Goal: Feedback & Contribution: Contribute content

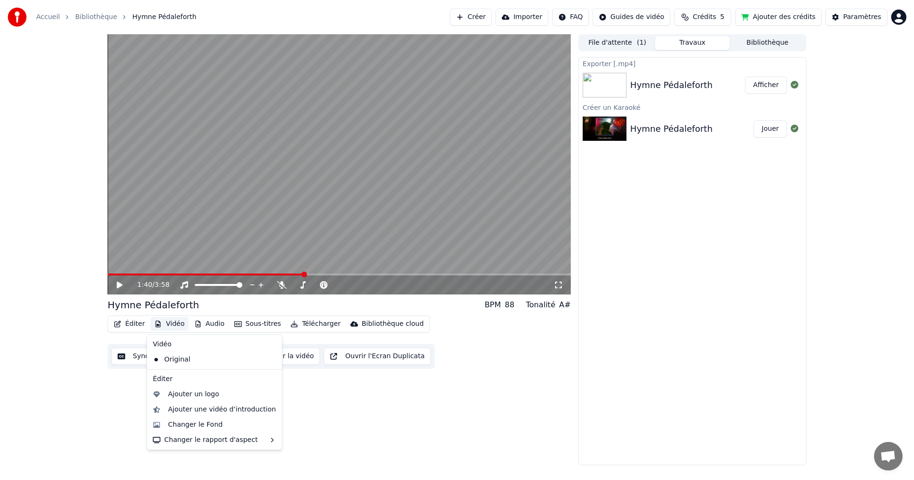
click at [169, 323] on button "Vidéo" at bounding box center [169, 323] width 38 height 13
click at [269, 358] on icon at bounding box center [274, 360] width 10 height 8
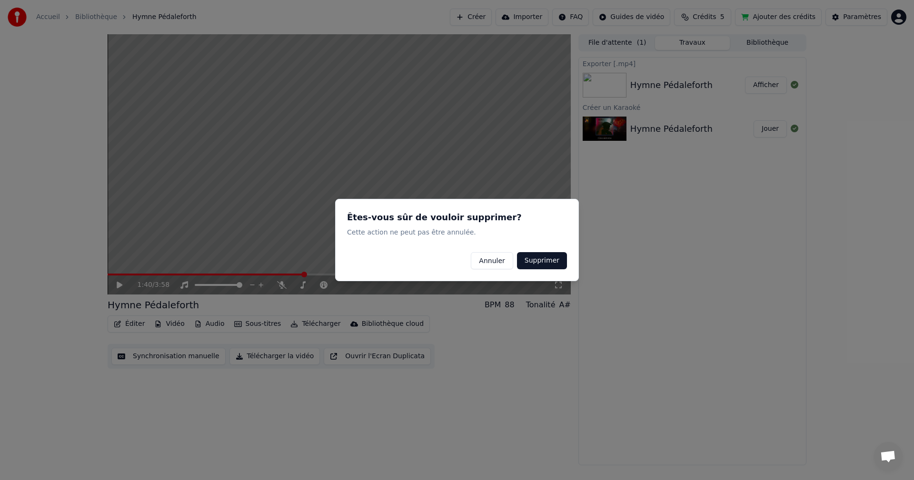
click at [482, 262] on button "Annuler" at bounding box center [492, 260] width 42 height 17
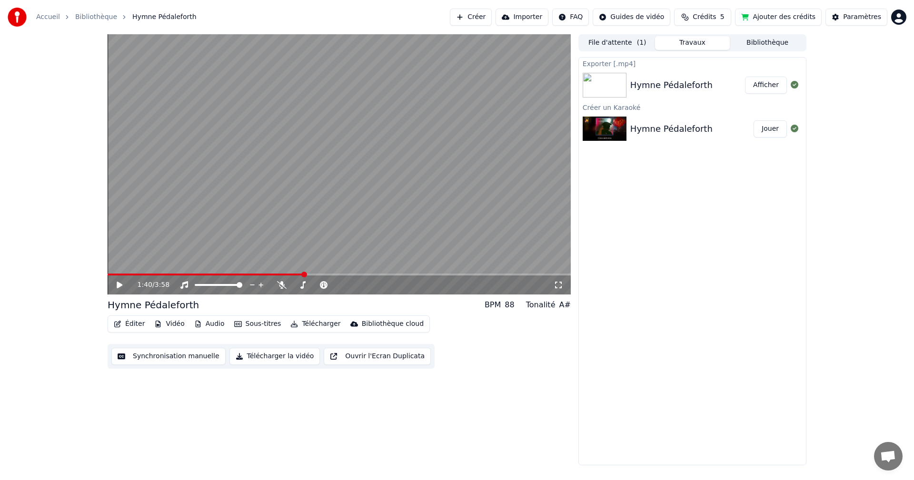
click at [121, 325] on button "Éditer" at bounding box center [129, 323] width 39 height 13
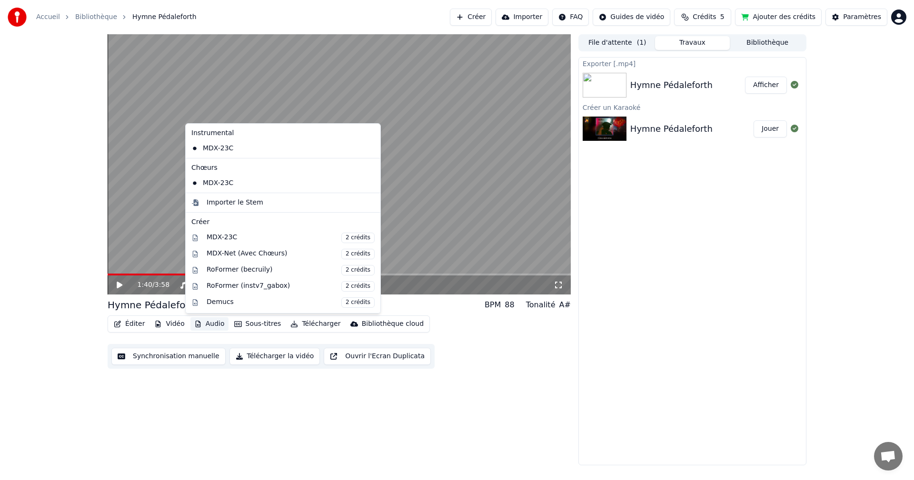
click at [278, 412] on div "1:40 / 3:58 Hymne Pédaleforth BPM 88 Tonalité A# Éditer Vidéo Audio Sous-titres…" at bounding box center [339, 249] width 463 height 431
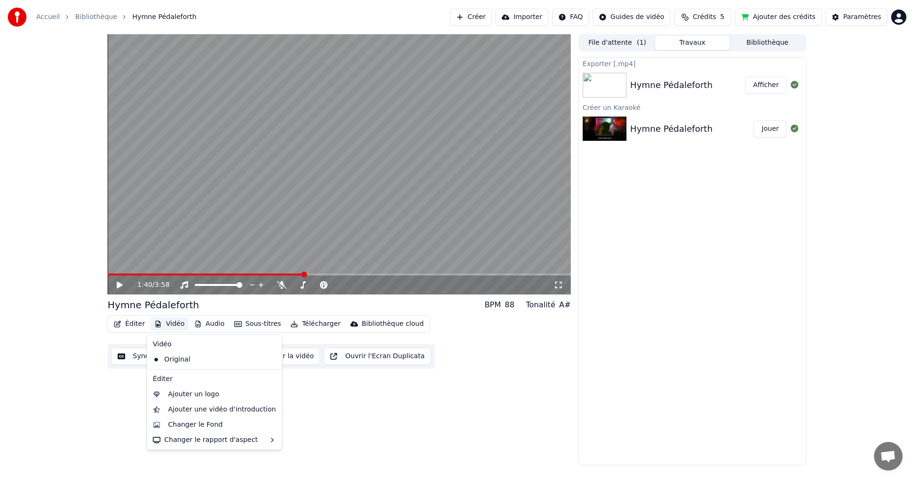
click at [161, 322] on button "Vidéo" at bounding box center [169, 323] width 38 height 13
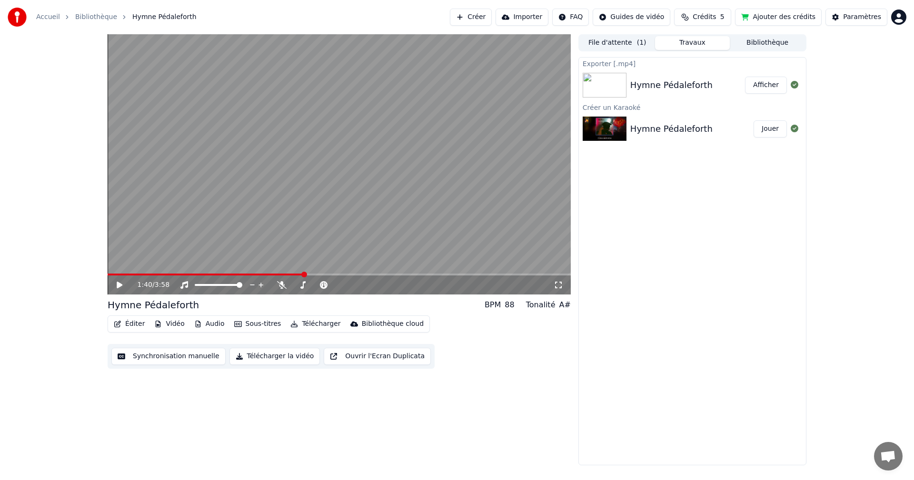
click at [486, 10] on button "Créer" at bounding box center [471, 17] width 42 height 17
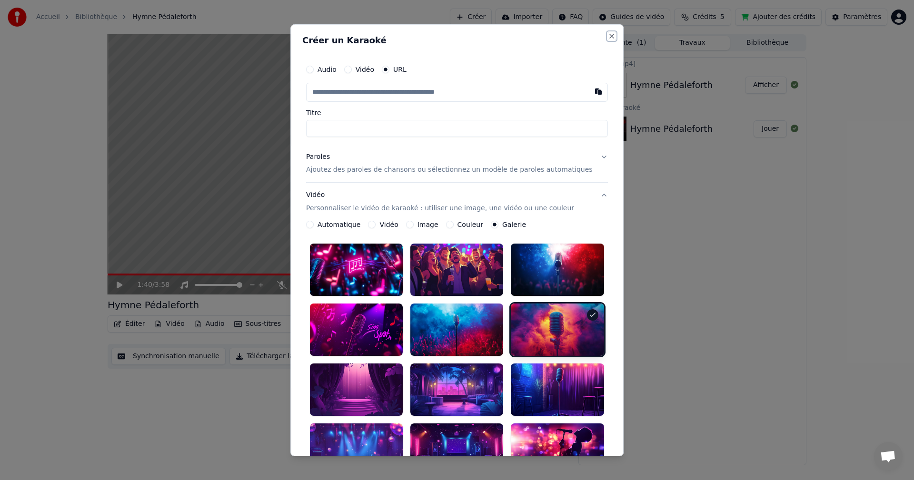
click at [608, 36] on button "Close" at bounding box center [612, 36] width 8 height 8
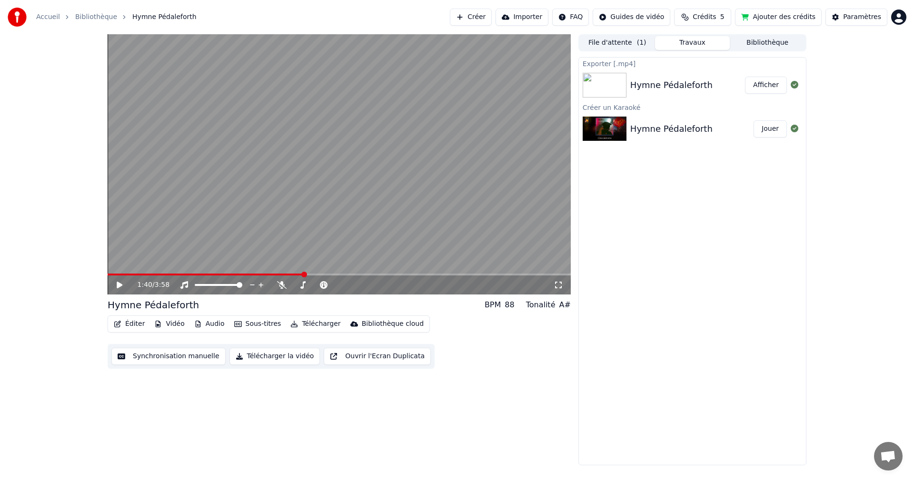
click at [612, 128] on img at bounding box center [605, 129] width 44 height 25
click at [650, 84] on div "Hymne Pédaleforth" at bounding box center [671, 85] width 82 height 13
click at [656, 123] on div "Hymne Pédaleforth" at bounding box center [671, 128] width 82 height 13
click at [656, 121] on div "Hymne Pédaleforth Jouer" at bounding box center [692, 129] width 227 height 32
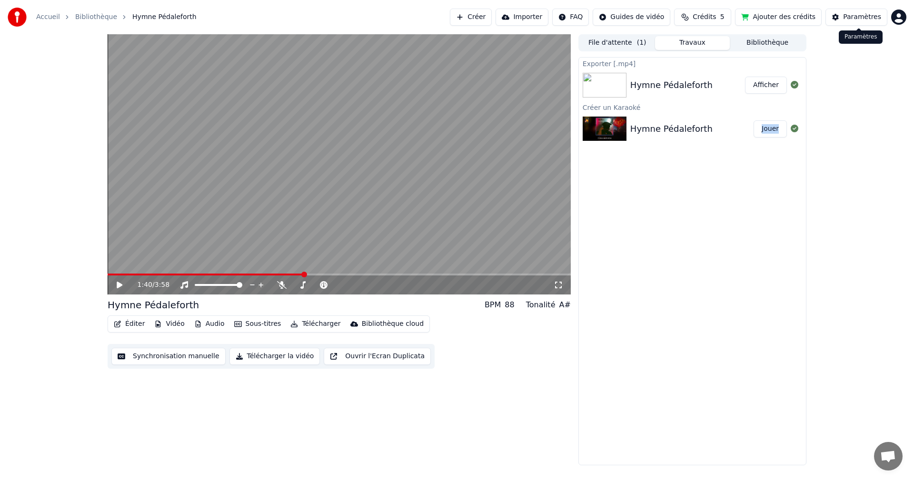
click at [856, 14] on div "Paramètres" at bounding box center [862, 17] width 38 height 10
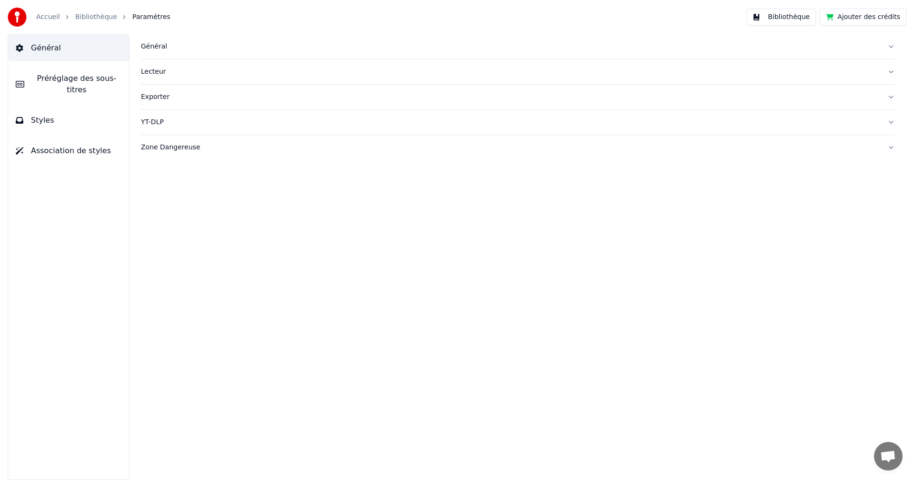
click at [789, 10] on button "Bibliothèque" at bounding box center [780, 17] width 69 height 17
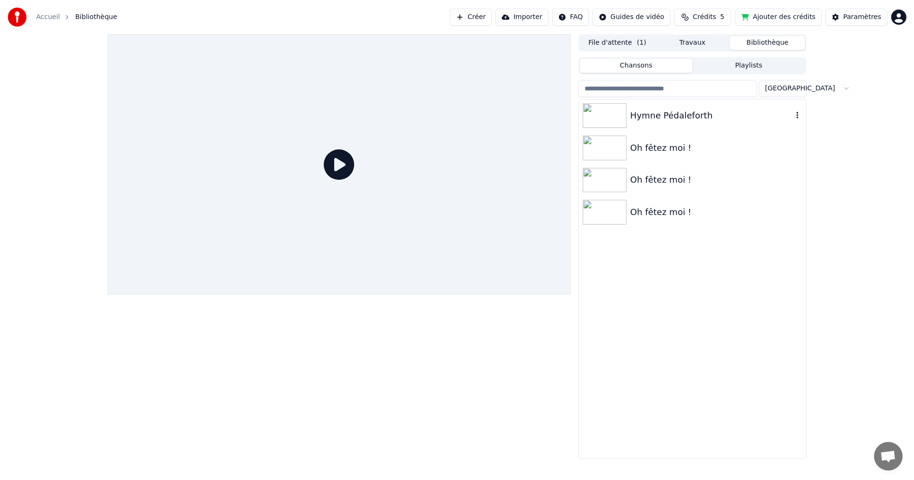
click at [645, 116] on div "Hymne Pédaleforth" at bounding box center [711, 115] width 162 height 13
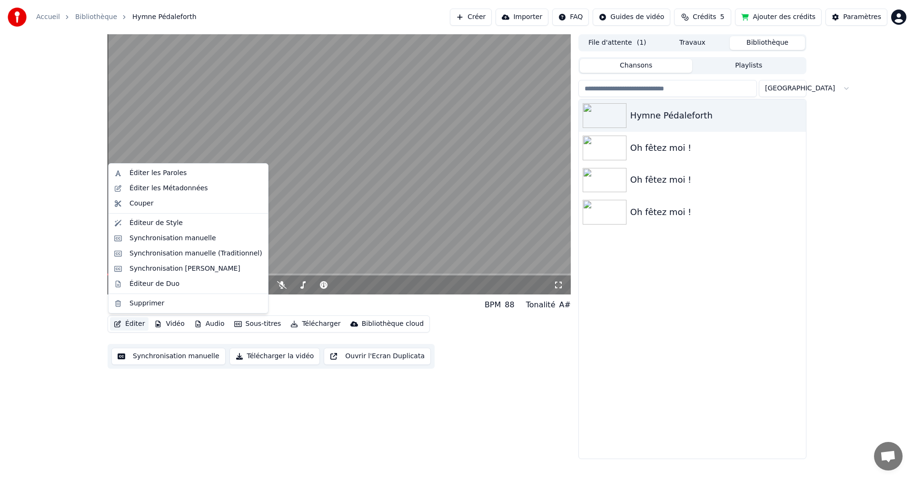
click at [125, 322] on button "Éditer" at bounding box center [129, 323] width 39 height 13
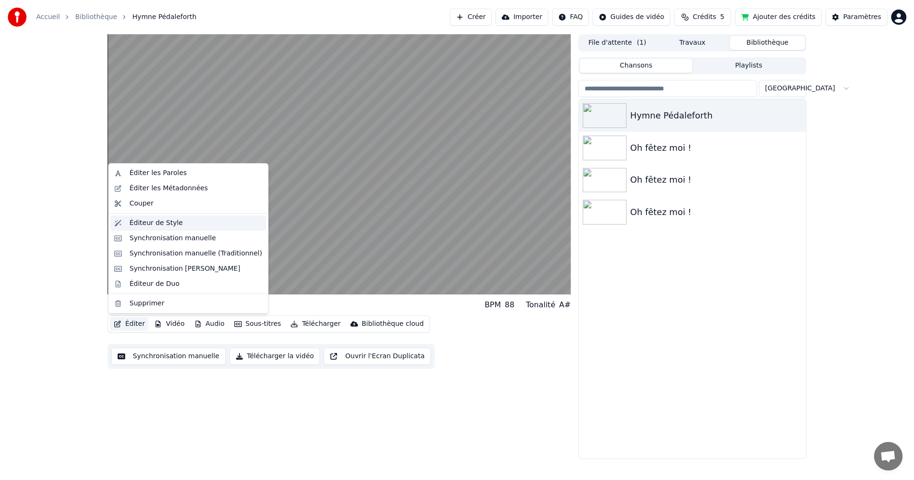
click at [169, 224] on div "Éditeur de Style" at bounding box center [155, 223] width 53 height 10
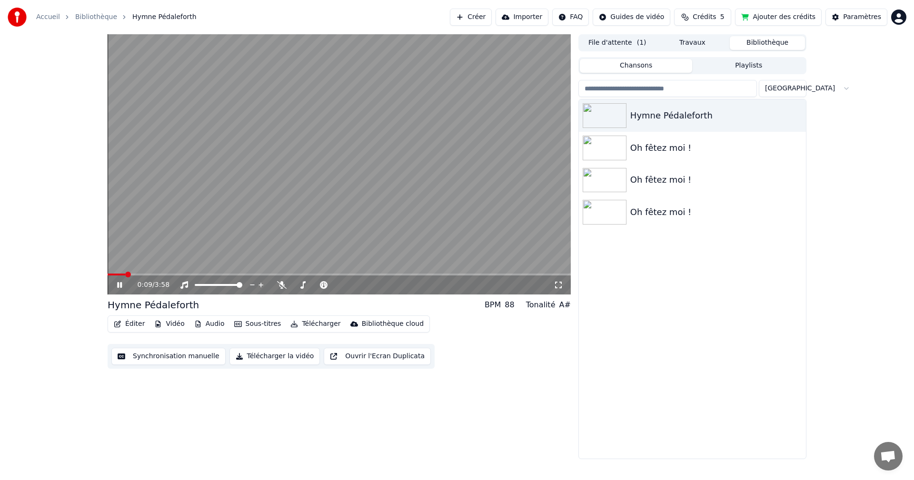
click at [534, 19] on button "Importer" at bounding box center [522, 17] width 53 height 17
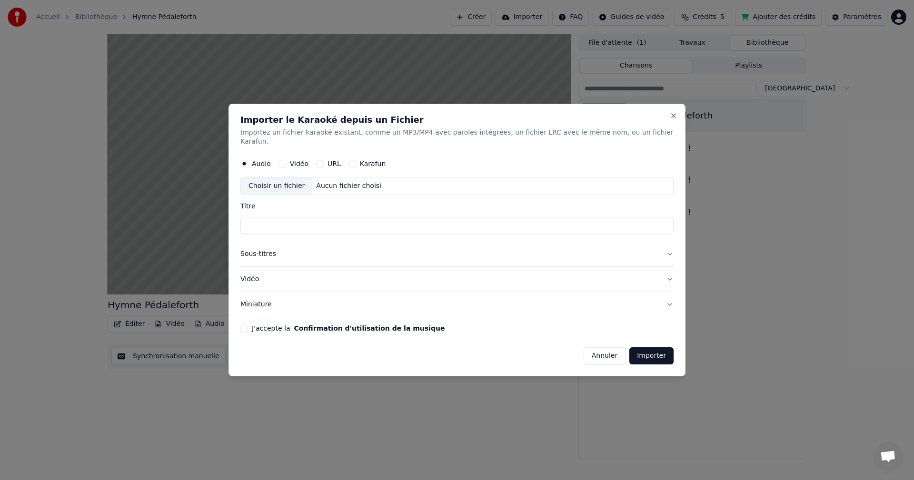
click at [286, 160] on button "Vidéo" at bounding box center [282, 164] width 8 height 8
click at [486, 272] on button "Vidéo" at bounding box center [456, 279] width 433 height 25
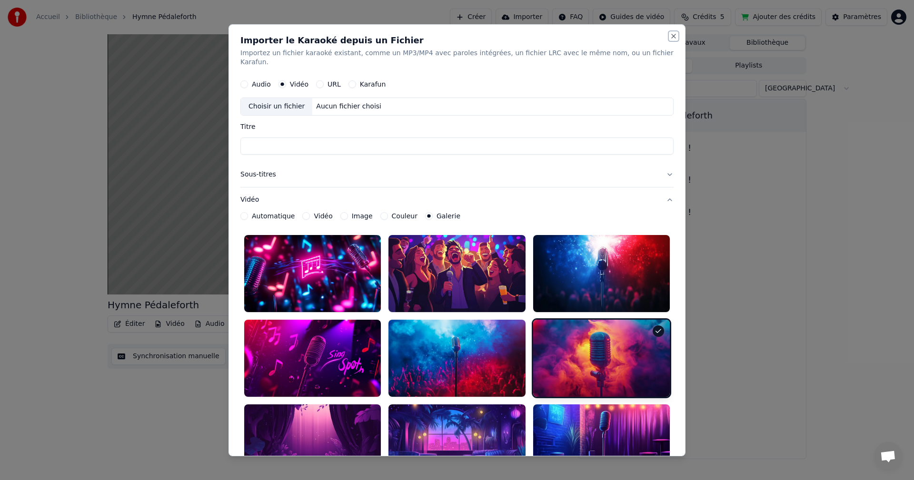
click at [670, 35] on button "Close" at bounding box center [674, 36] width 8 height 8
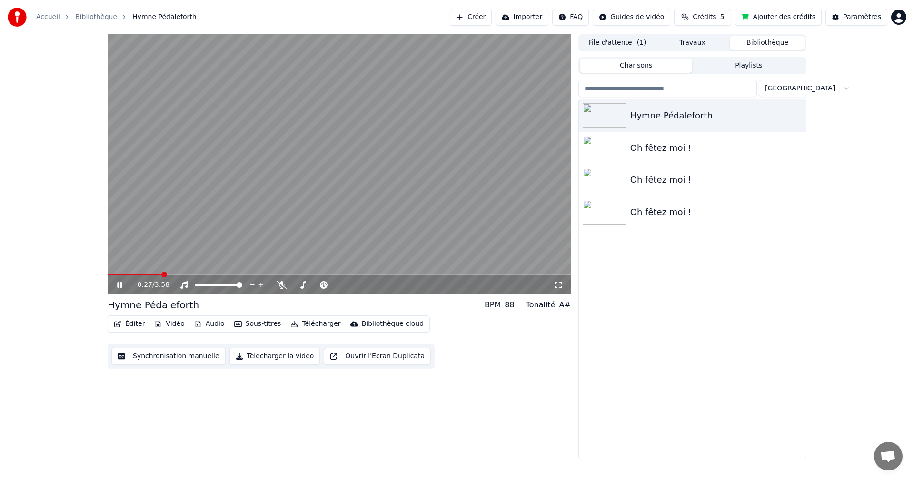
click at [491, 14] on button "Créer" at bounding box center [471, 17] width 42 height 17
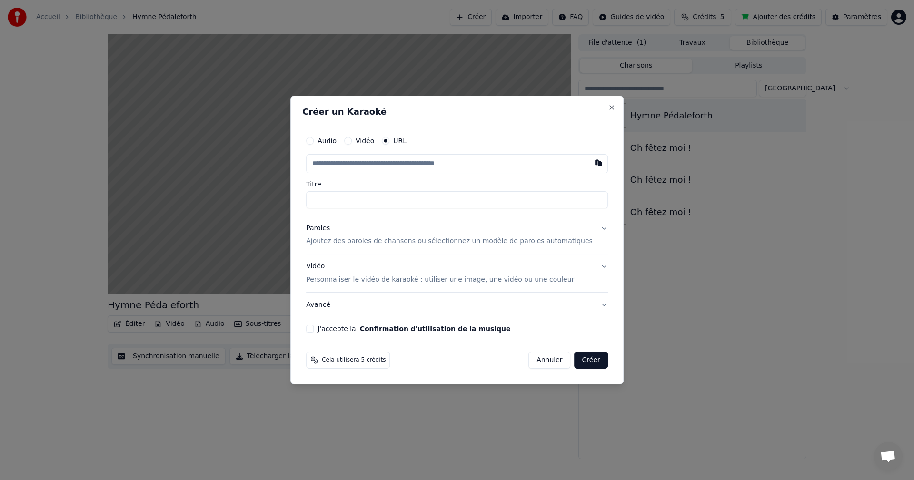
click at [534, 360] on button "Annuler" at bounding box center [549, 360] width 42 height 17
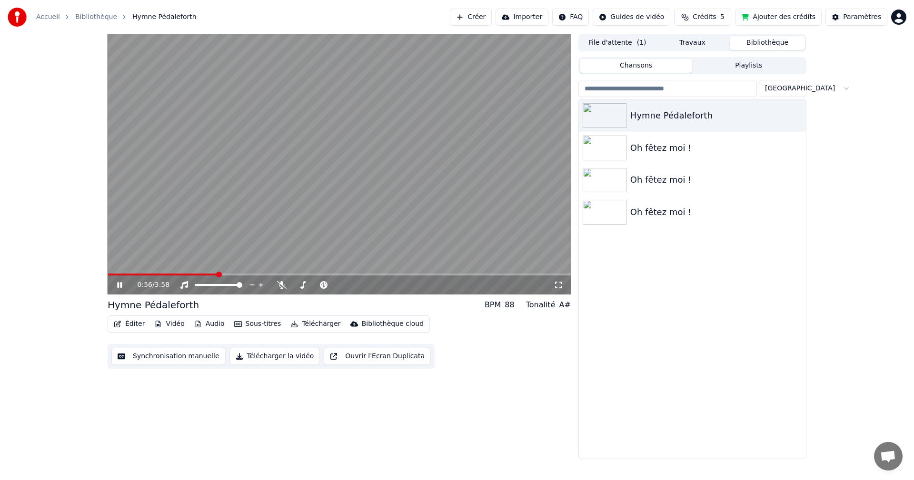
click at [343, 185] on video at bounding box center [339, 164] width 463 height 260
click at [492, 18] on button "Créer" at bounding box center [471, 17] width 42 height 17
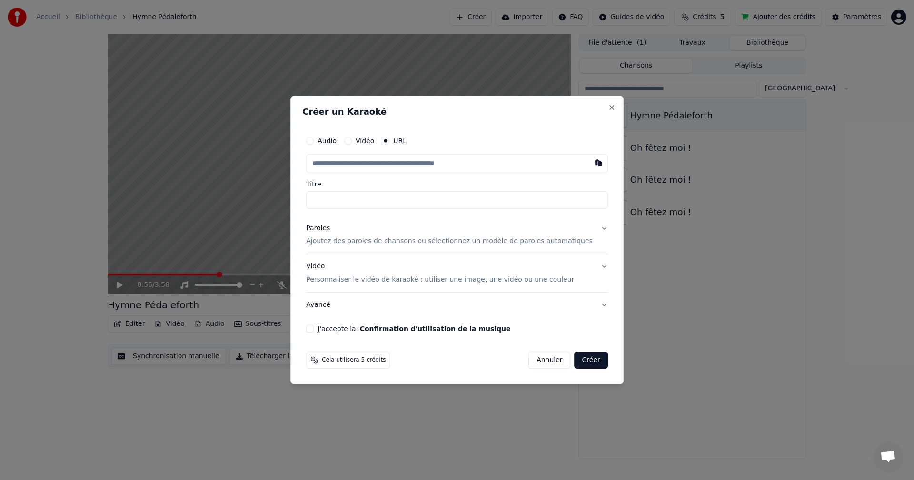
click at [381, 164] on input "text" at bounding box center [457, 163] width 302 height 19
type input "**********"
click at [408, 202] on input "**********" at bounding box center [457, 199] width 302 height 17
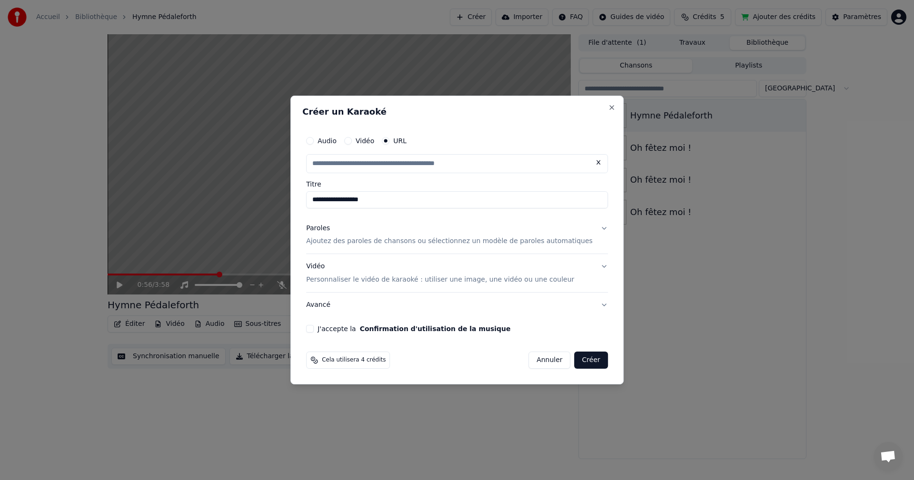
drag, startPoint x: 423, startPoint y: 203, endPoint x: 310, endPoint y: 186, distance: 113.6
click at [317, 185] on div "**********" at bounding box center [456, 232] width 309 height 209
type input "**********"
click at [519, 281] on p "Personnaliser le vidéo de karaoké : utiliser une image, une vidéo ou une couleur" at bounding box center [440, 280] width 268 height 10
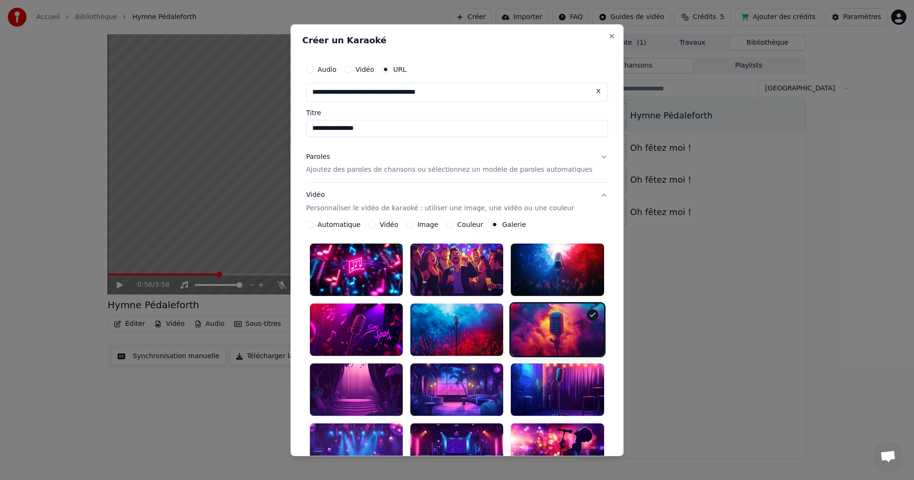
click at [376, 224] on button "Vidéo" at bounding box center [372, 225] width 8 height 8
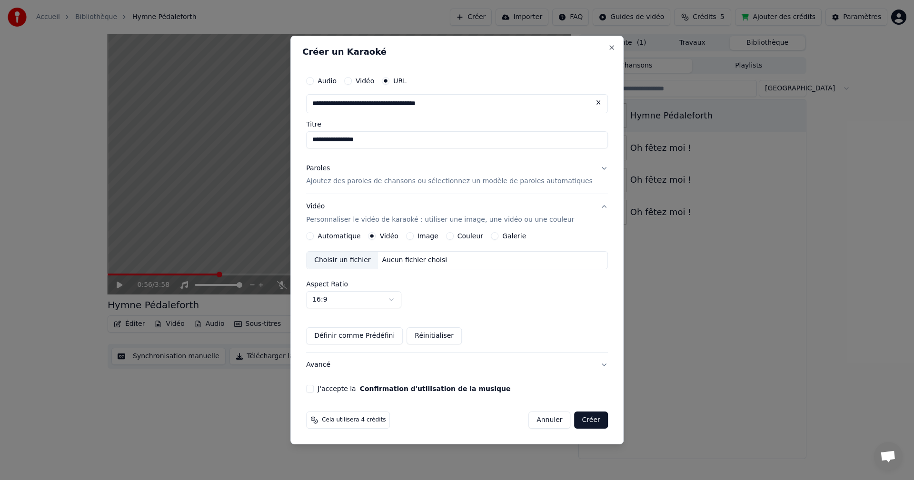
click at [362, 259] on div "Choisir un fichier" at bounding box center [342, 260] width 71 height 17
click at [314, 389] on button "J'accepte la Confirmation d'utilisation de la musique" at bounding box center [310, 389] width 8 height 8
click at [346, 363] on button "Avancé" at bounding box center [457, 365] width 302 height 25
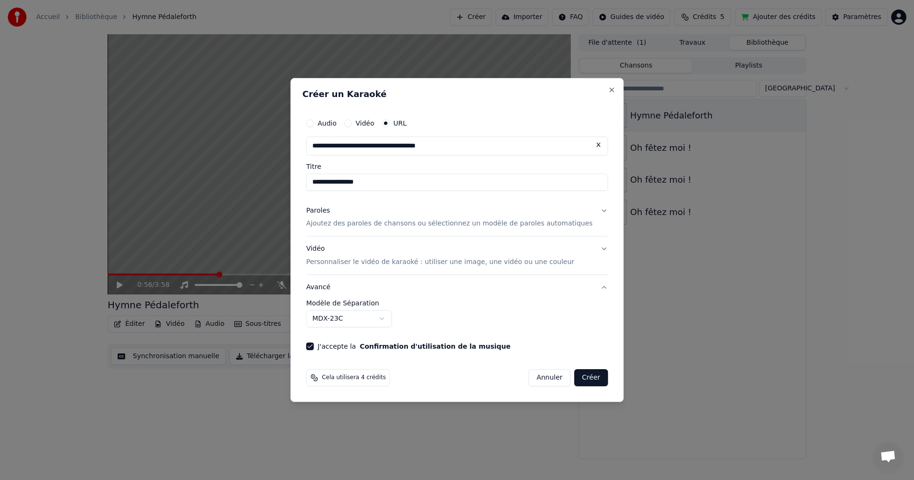
click at [367, 289] on button "Avancé" at bounding box center [457, 287] width 302 height 25
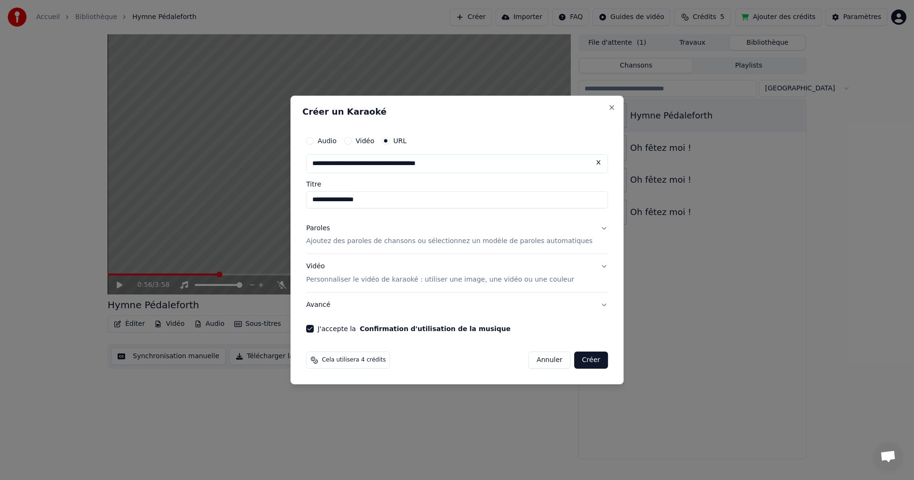
click at [351, 236] on div "Paroles Ajoutez des paroles de chansons ou sélectionnez un modèle de paroles au…" at bounding box center [449, 235] width 287 height 23
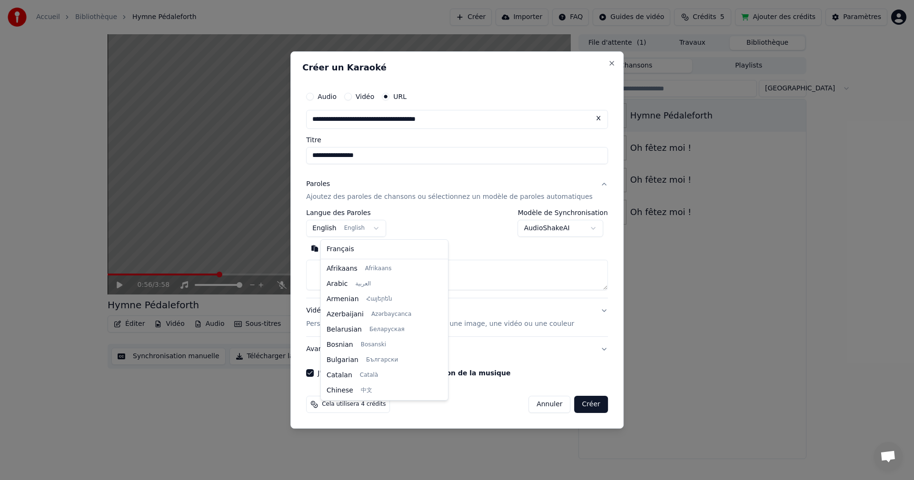
click at [369, 231] on body "**********" at bounding box center [457, 240] width 914 height 480
select select "**"
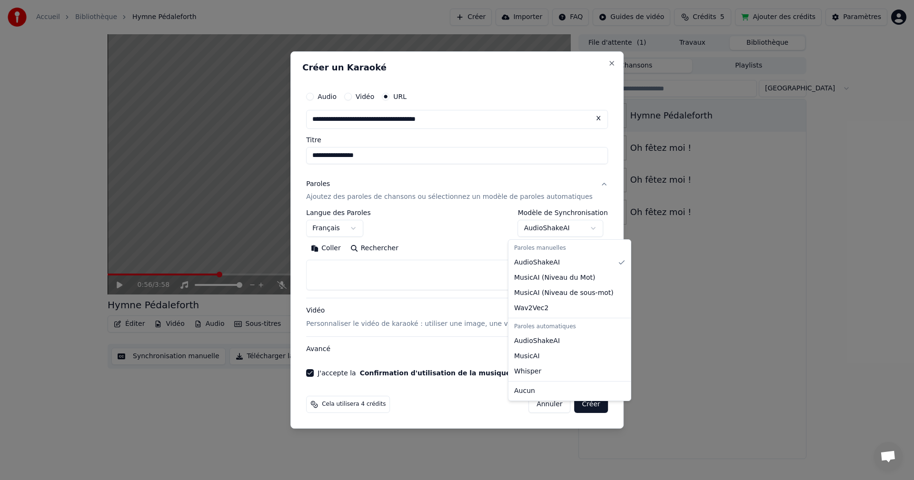
click at [555, 233] on body "**********" at bounding box center [457, 240] width 914 height 480
click at [400, 275] on body "**********" at bounding box center [457, 240] width 914 height 480
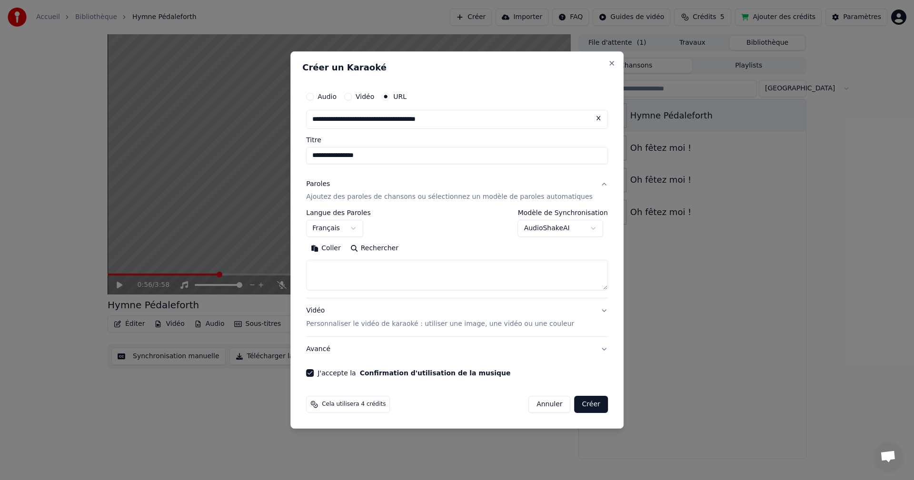
click at [400, 269] on textarea at bounding box center [457, 275] width 302 height 30
click at [377, 275] on textarea at bounding box center [457, 275] width 302 height 30
paste textarea "**********"
type textarea "**********"
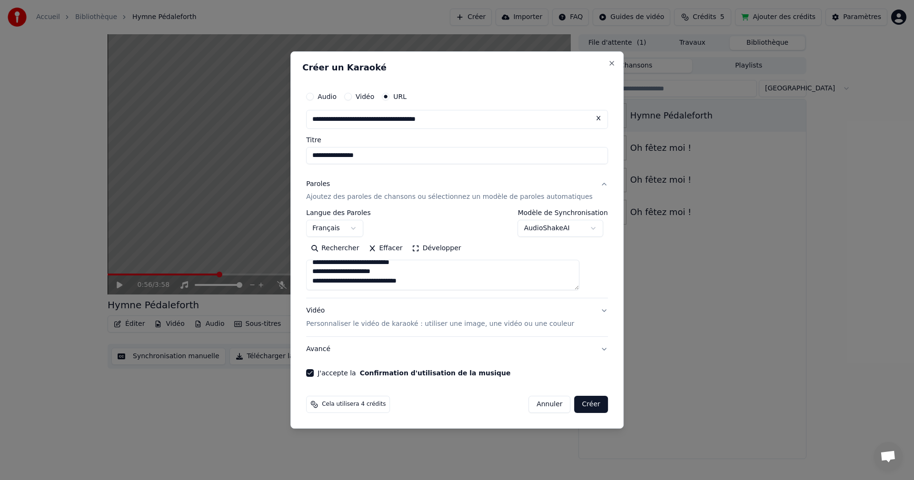
click at [578, 411] on button "Créer" at bounding box center [591, 404] width 33 height 17
select select
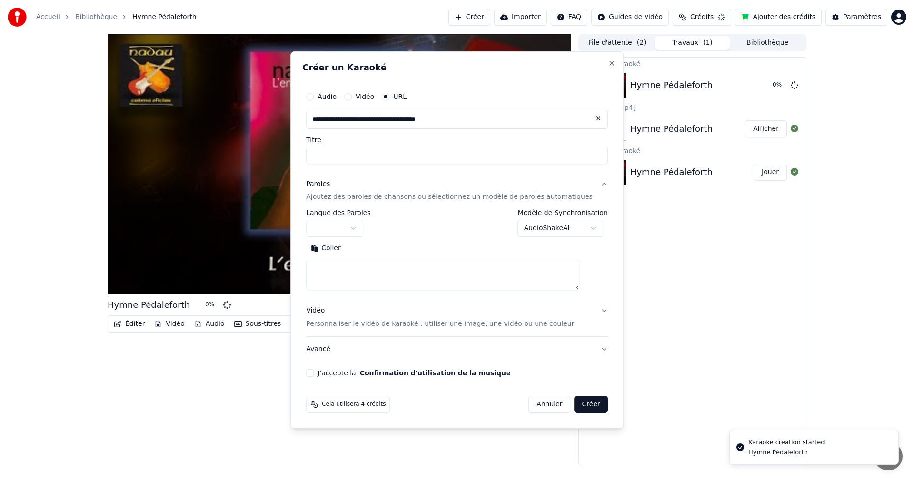
scroll to position [0, 0]
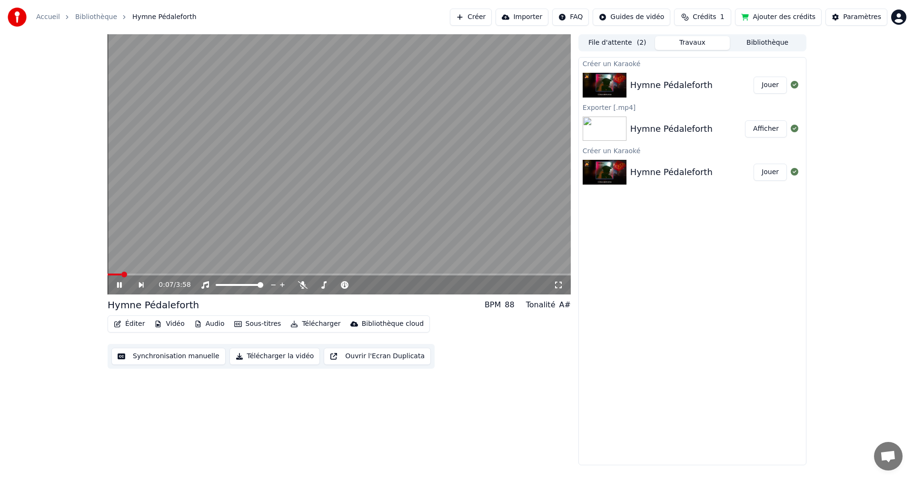
click at [367, 158] on video at bounding box center [339, 164] width 463 height 260
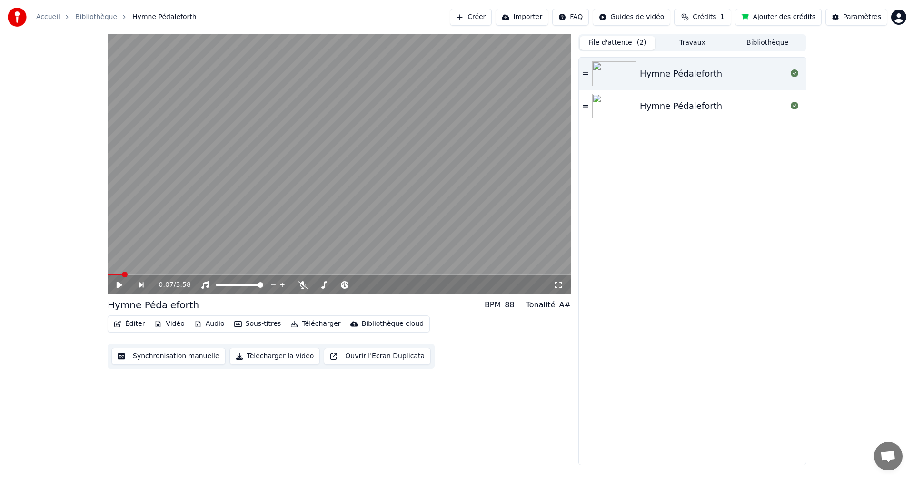
click at [612, 42] on button "File d'attente ( 2 )" at bounding box center [617, 43] width 75 height 14
click at [665, 104] on div "Hymne Pédaleforth" at bounding box center [681, 105] width 82 height 13
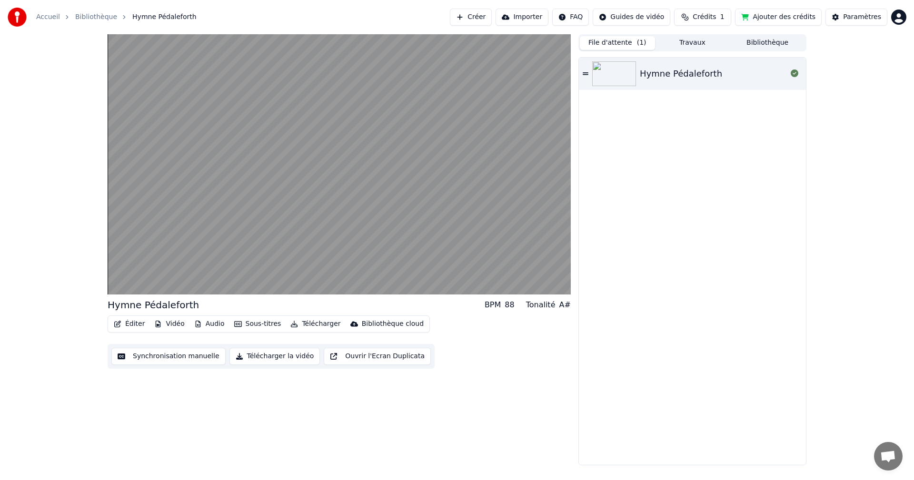
click at [671, 74] on div "Hymne Pédaleforth" at bounding box center [681, 73] width 82 height 13
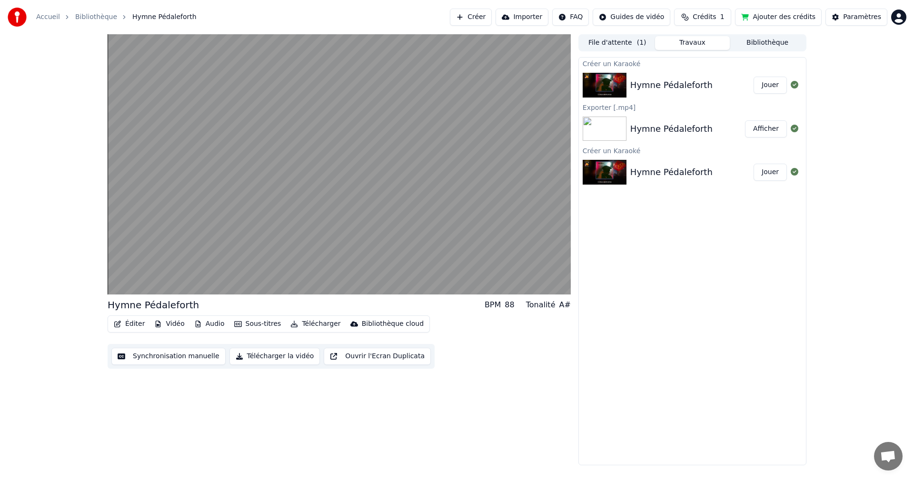
click at [692, 45] on button "Travaux" at bounding box center [692, 43] width 75 height 14
click at [676, 81] on div "Hymne Pédaleforth" at bounding box center [671, 85] width 82 height 13
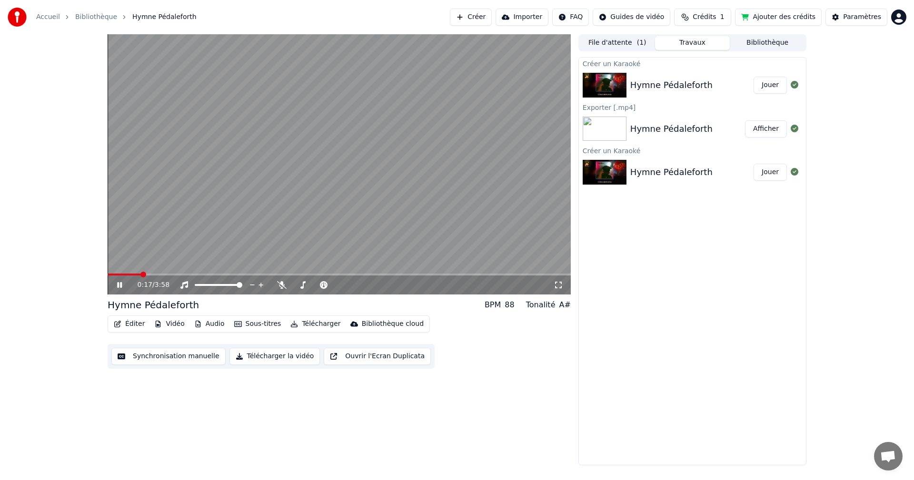
click at [164, 325] on button "Vidéo" at bounding box center [169, 323] width 38 height 13
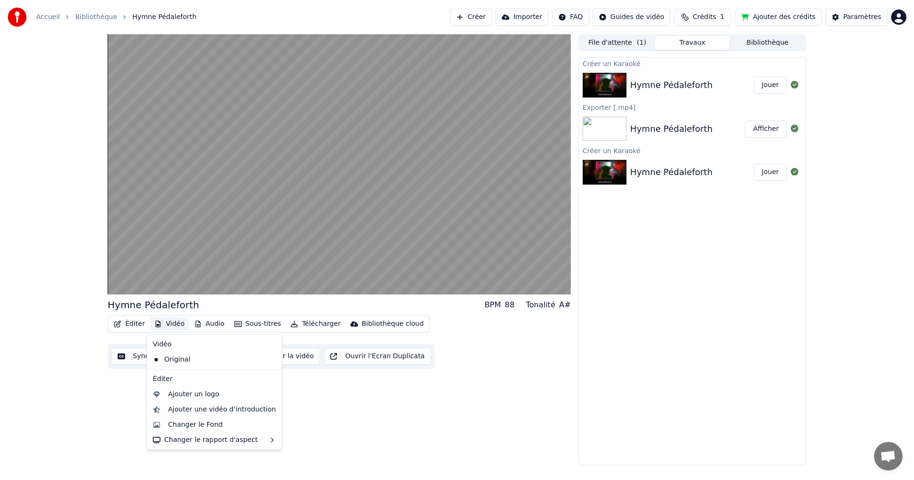
click at [634, 337] on div "Créer un Karaoké Hymne Pédaleforth Jouer Exporter [.mp4] Hymne Pédaleforth Affi…" at bounding box center [692, 261] width 228 height 408
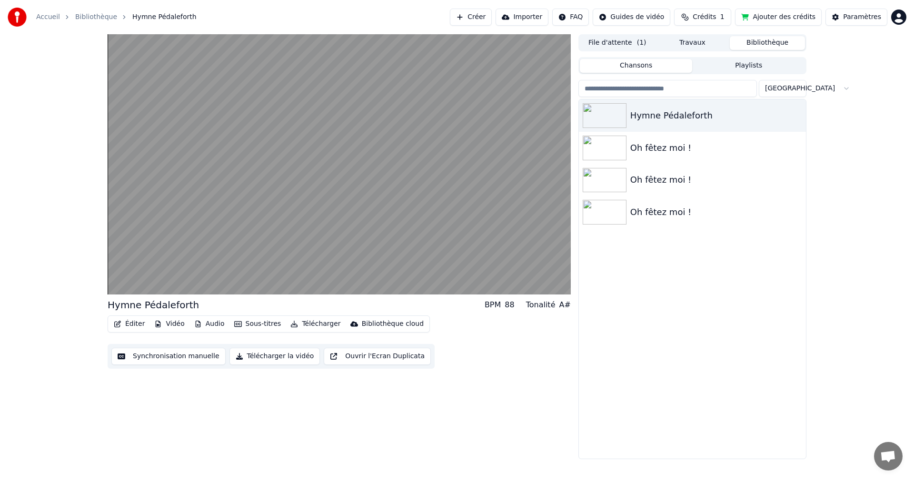
click at [741, 41] on button "Bibliothèque" at bounding box center [767, 43] width 75 height 14
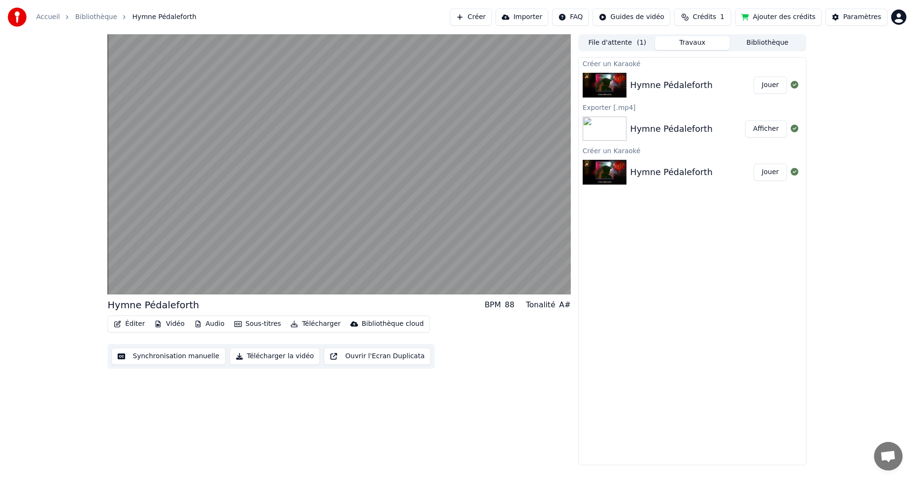
click at [694, 39] on button "Travaux" at bounding box center [692, 43] width 75 height 14
click at [705, 122] on div "Hymne Pédaleforth" at bounding box center [687, 128] width 115 height 13
click at [713, 84] on div "Hymne Pédaleforth" at bounding box center [691, 85] width 123 height 13
click at [249, 323] on button "Sous-titres" at bounding box center [257, 323] width 55 height 13
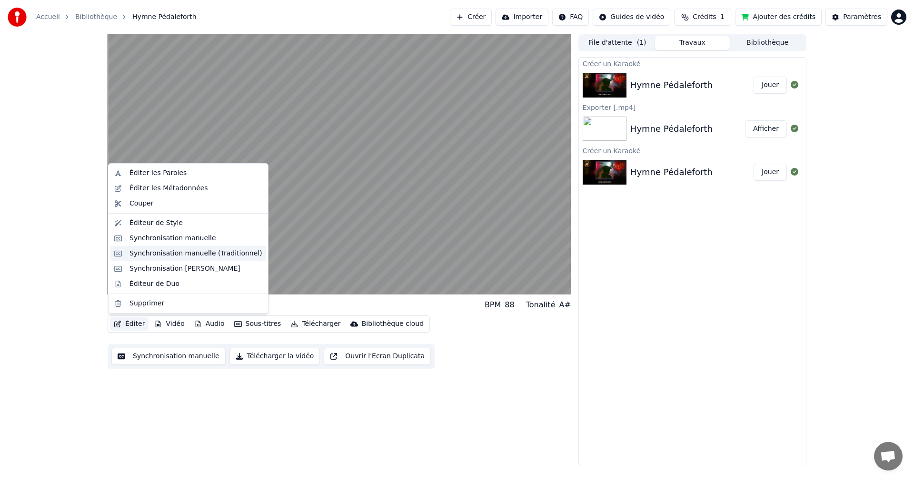
click at [152, 255] on div "Synchronisation manuelle (Traditionnel)" at bounding box center [195, 254] width 133 height 10
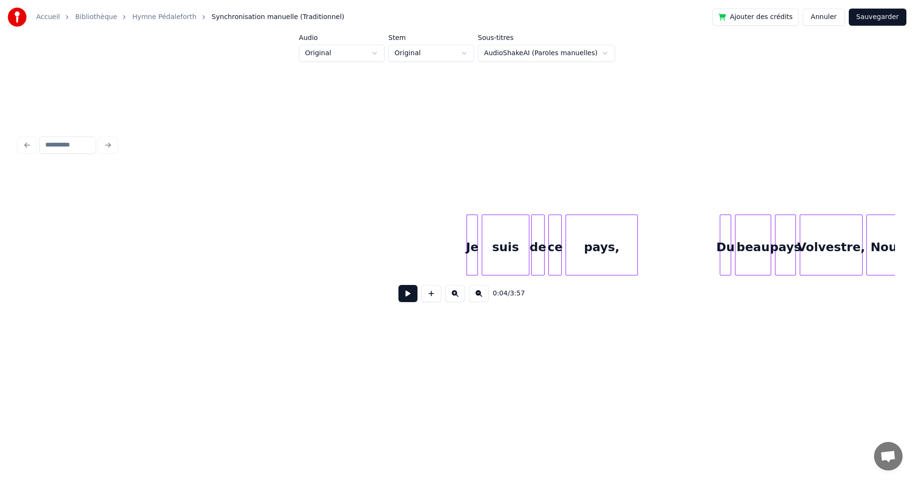
click at [407, 300] on button at bounding box center [407, 293] width 19 height 17
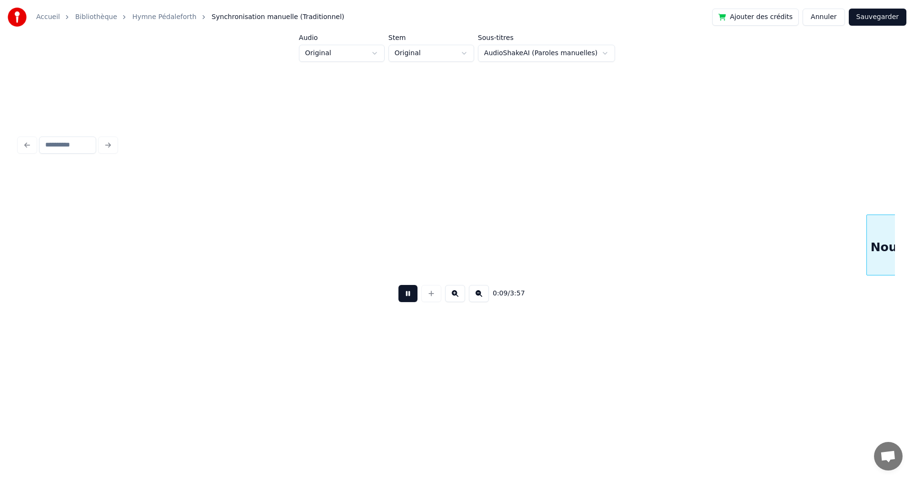
scroll to position [0, 876]
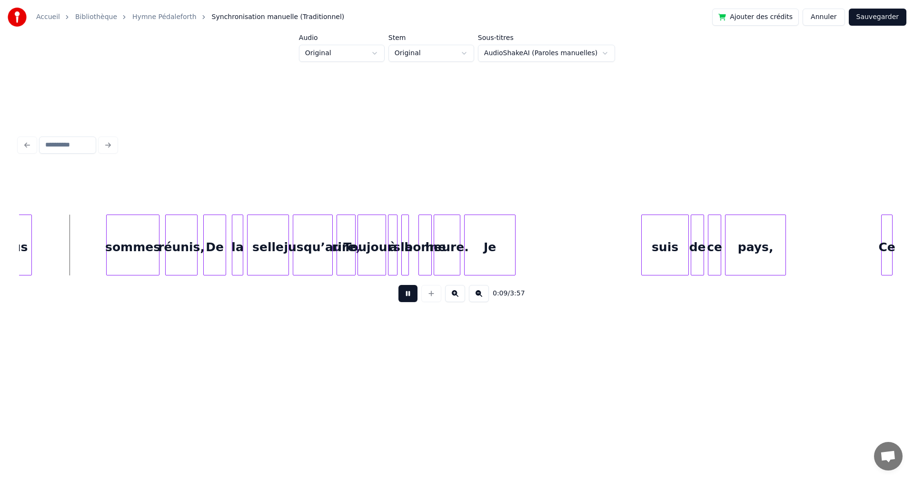
click at [407, 300] on button at bounding box center [407, 293] width 19 height 17
click at [520, 61] on html "Accueil Bibliothèque Hymne Pédaleforth Synchronisation manuelle (Traditionnel) …" at bounding box center [457, 190] width 914 height 380
click at [521, 54] on html "Accueil Bibliothèque Hymne Pédaleforth Synchronisation manuelle (Traditionnel) …" at bounding box center [457, 190] width 914 height 380
drag, startPoint x: 479, startPoint y: 85, endPoint x: 488, endPoint y: 82, distance: 9.5
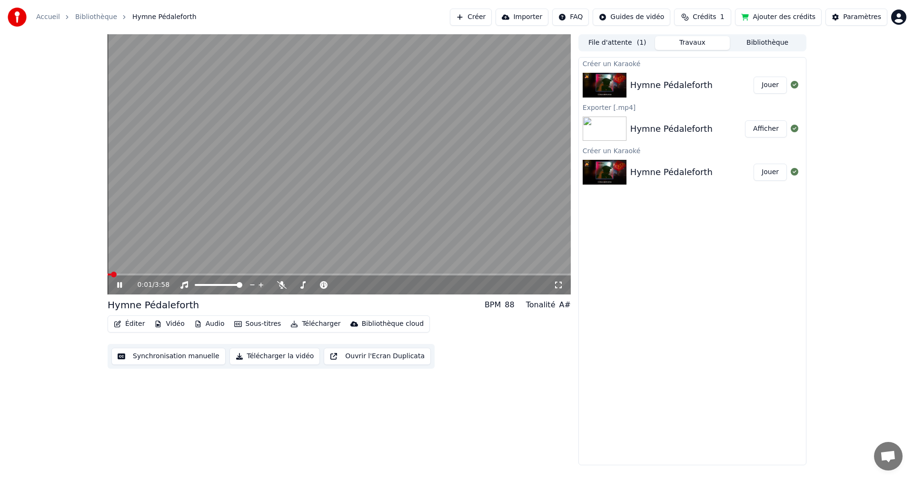
click at [238, 324] on button "Sous-titres" at bounding box center [257, 323] width 55 height 13
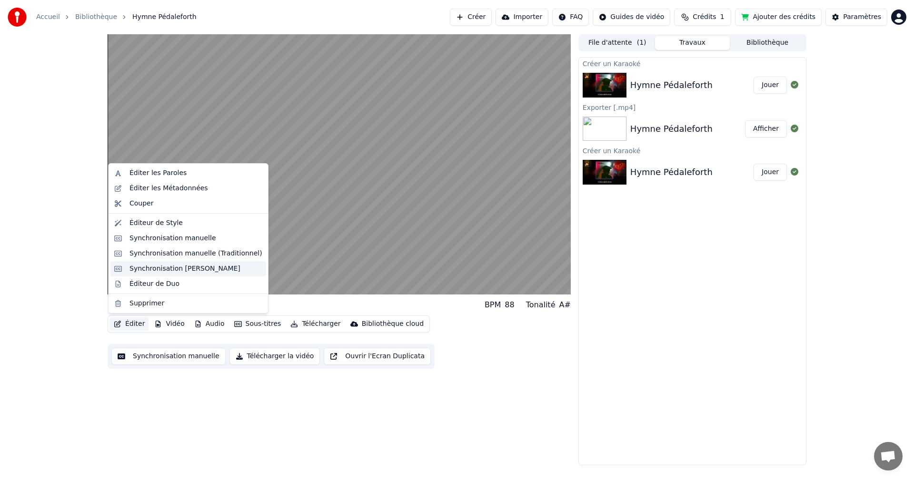
click at [161, 265] on div "Synchronisation [PERSON_NAME]" at bounding box center [184, 269] width 111 height 10
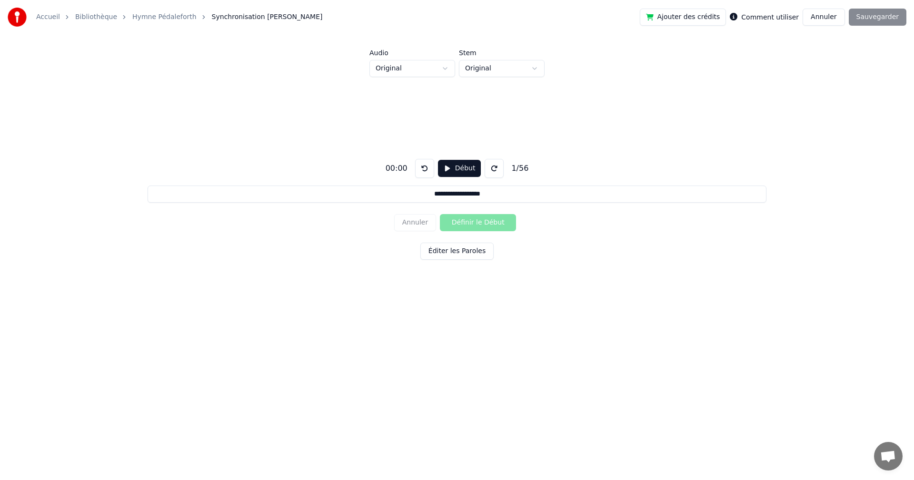
click at [455, 168] on button "Début" at bounding box center [459, 168] width 43 height 17
click at [426, 170] on button at bounding box center [424, 168] width 19 height 19
click at [464, 223] on button "Définir le Début" at bounding box center [478, 222] width 76 height 17
click at [469, 223] on button "Définir la Fin" at bounding box center [478, 222] width 76 height 17
click at [469, 224] on button "Définir le Début" at bounding box center [478, 222] width 76 height 17
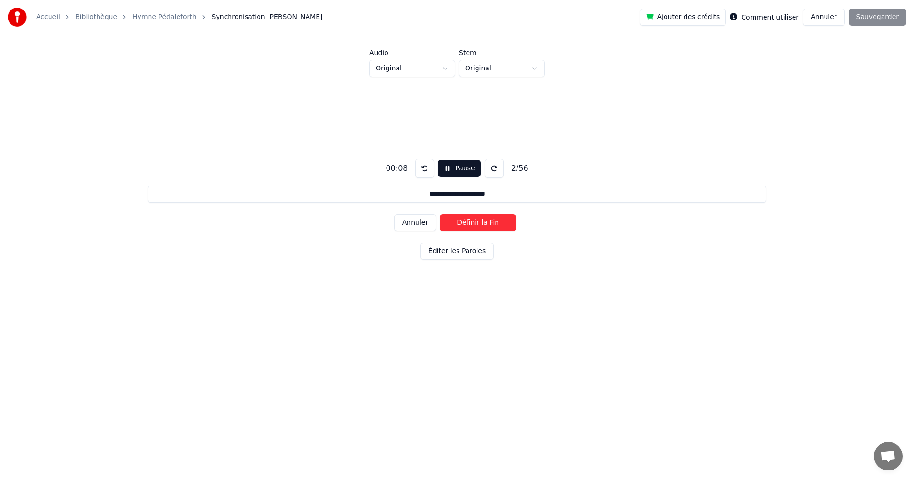
click at [473, 224] on button "Définir la Fin" at bounding box center [478, 222] width 76 height 17
click at [473, 224] on button "Définir le Début" at bounding box center [478, 222] width 76 height 17
click at [474, 225] on button "Définir la Fin" at bounding box center [478, 222] width 76 height 17
click at [474, 225] on button "Définir le Début" at bounding box center [478, 222] width 76 height 17
click at [475, 226] on button "Définir la Fin" at bounding box center [478, 222] width 76 height 17
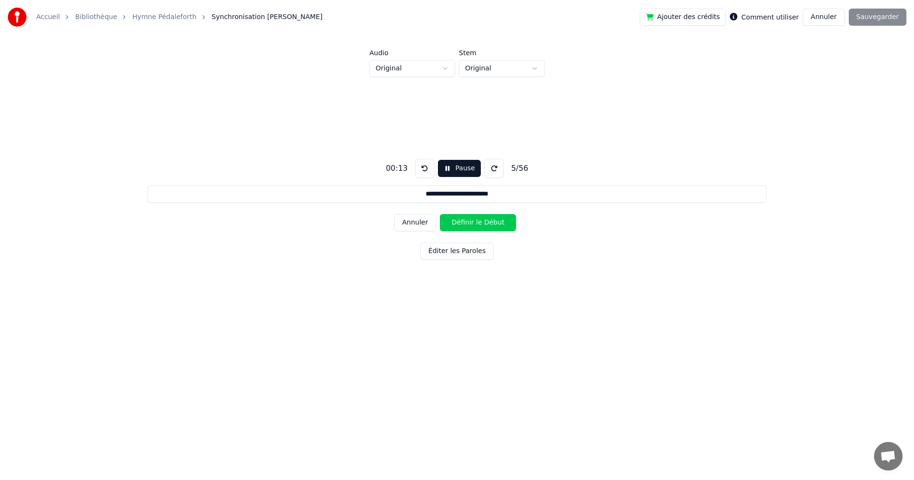
click at [475, 226] on button "Définir le Début" at bounding box center [478, 222] width 76 height 17
click at [475, 226] on button "Définir la Fin" at bounding box center [478, 222] width 76 height 17
click at [460, 171] on button "Pause" at bounding box center [459, 168] width 42 height 17
click at [425, 167] on button at bounding box center [424, 168] width 19 height 19
click at [424, 167] on button at bounding box center [424, 168] width 19 height 19
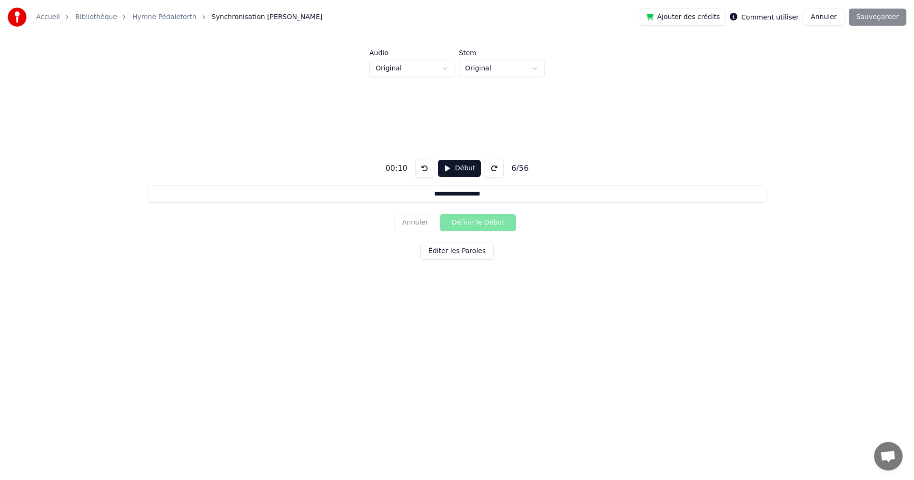
click at [423, 167] on button at bounding box center [424, 168] width 19 height 19
click at [449, 170] on button "Début" at bounding box center [459, 168] width 43 height 17
click at [479, 225] on button "Définir le Début" at bounding box center [478, 222] width 76 height 17
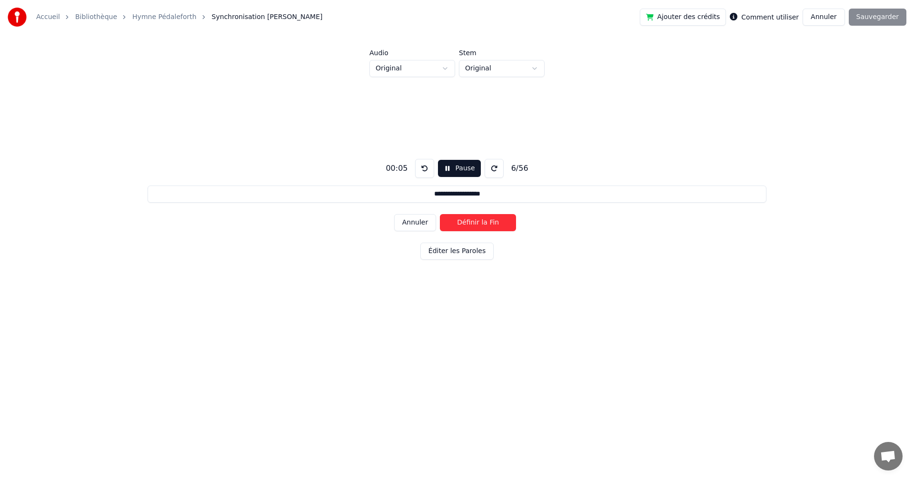
click at [478, 225] on button "Définir la Fin" at bounding box center [478, 222] width 76 height 17
click at [478, 225] on button "Définir le Début" at bounding box center [478, 222] width 76 height 17
click at [478, 225] on button "Définir la Fin" at bounding box center [478, 222] width 76 height 17
click at [479, 225] on button "Définir le Début" at bounding box center [478, 222] width 76 height 17
click at [479, 225] on button "Définir la Fin" at bounding box center [478, 222] width 76 height 17
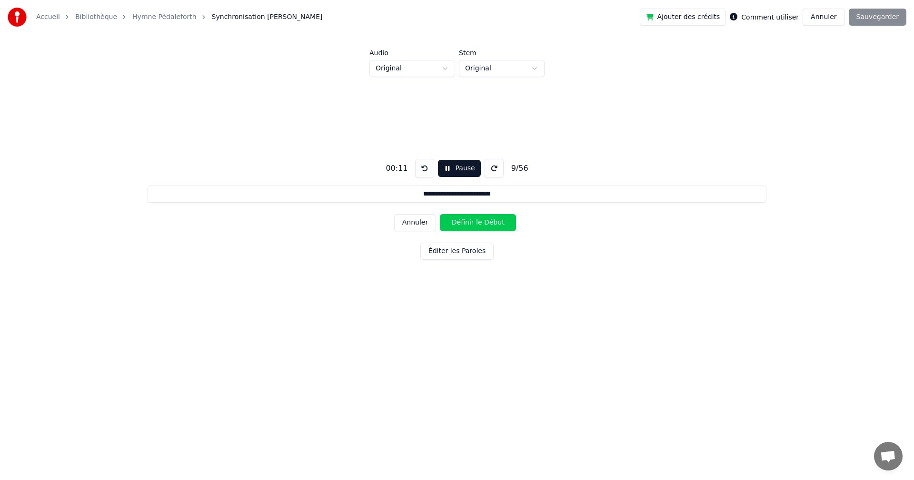
click at [479, 225] on button "Définir le Début" at bounding box center [478, 222] width 76 height 17
click at [479, 225] on button "Définir la Fin" at bounding box center [478, 222] width 76 height 17
click at [479, 225] on button "Définir le Début" at bounding box center [478, 222] width 76 height 17
click at [479, 225] on button "Définir la Fin" at bounding box center [478, 222] width 76 height 17
click at [479, 225] on button "Définir le Début" at bounding box center [478, 222] width 76 height 17
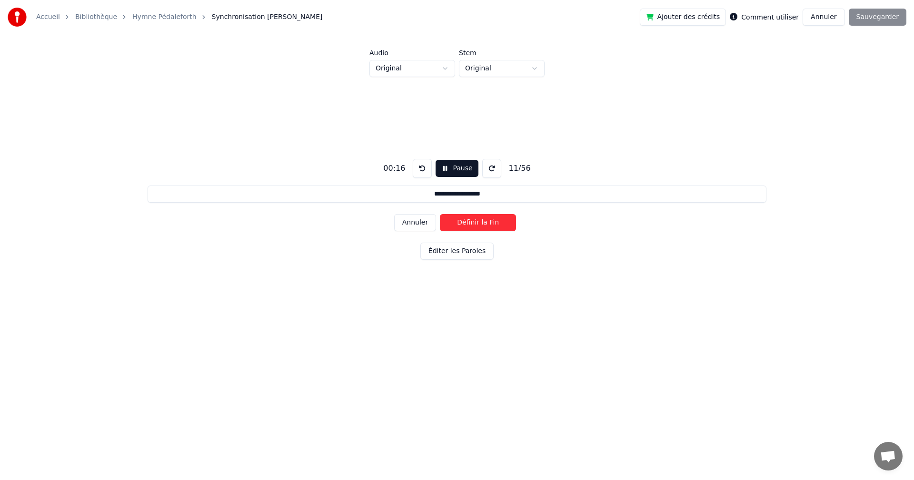
click at [479, 225] on button "Définir la Fin" at bounding box center [478, 222] width 76 height 17
click at [479, 225] on button "Définir le Début" at bounding box center [478, 222] width 76 height 17
click at [479, 225] on button "Définir la Fin" at bounding box center [478, 222] width 76 height 17
click at [479, 225] on button "Définir le Début" at bounding box center [478, 222] width 76 height 17
click at [480, 225] on button "Définir la Fin" at bounding box center [478, 222] width 76 height 17
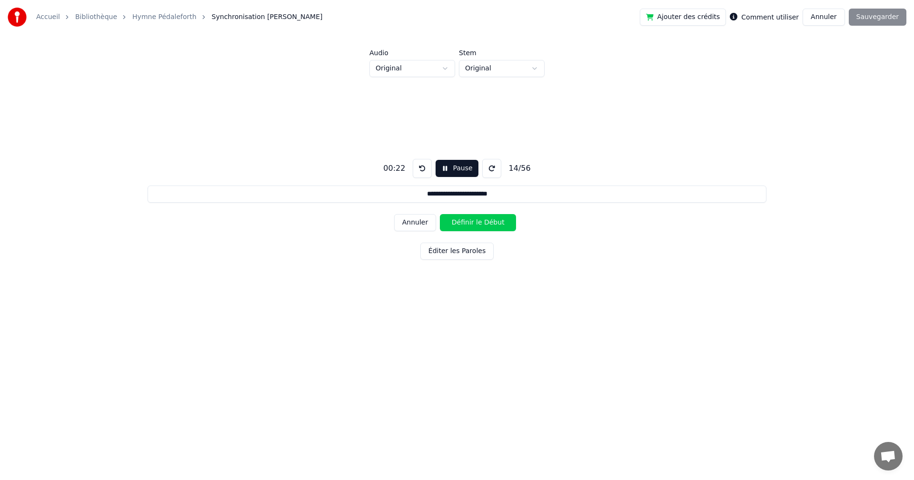
click at [480, 225] on button "Définir le Début" at bounding box center [478, 222] width 76 height 17
click at [480, 226] on button "Définir la Fin" at bounding box center [478, 222] width 76 height 17
click at [480, 226] on button "Définir le Début" at bounding box center [478, 222] width 76 height 17
click at [480, 226] on button "Définir la Fin" at bounding box center [478, 222] width 76 height 17
click at [483, 226] on button "Définir le Début" at bounding box center [478, 222] width 76 height 17
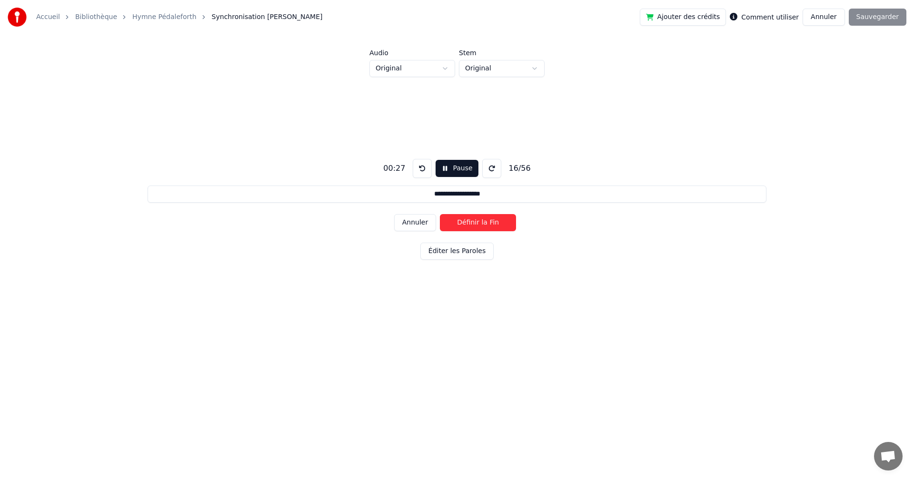
click at [483, 226] on button "Définir la Fin" at bounding box center [478, 222] width 76 height 17
click at [483, 226] on button "Définir le Début" at bounding box center [478, 222] width 76 height 17
click at [483, 226] on button "Définir la Fin" at bounding box center [478, 222] width 76 height 17
click at [483, 226] on button "Définir le Début" at bounding box center [478, 222] width 76 height 17
click at [483, 226] on button "Définir la Fin" at bounding box center [478, 222] width 76 height 17
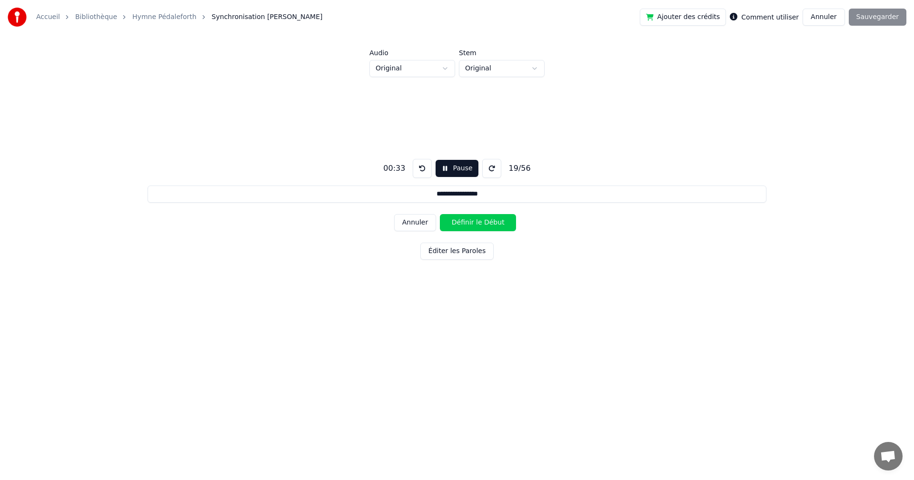
click at [483, 226] on button "Définir le Début" at bounding box center [478, 222] width 76 height 17
click at [483, 226] on button "Définir la Fin" at bounding box center [478, 222] width 76 height 17
click at [483, 226] on button "Définir le Début" at bounding box center [478, 222] width 76 height 17
click at [483, 226] on button "Définir la Fin" at bounding box center [478, 222] width 76 height 17
click at [483, 226] on button "Définir le Début" at bounding box center [478, 222] width 76 height 17
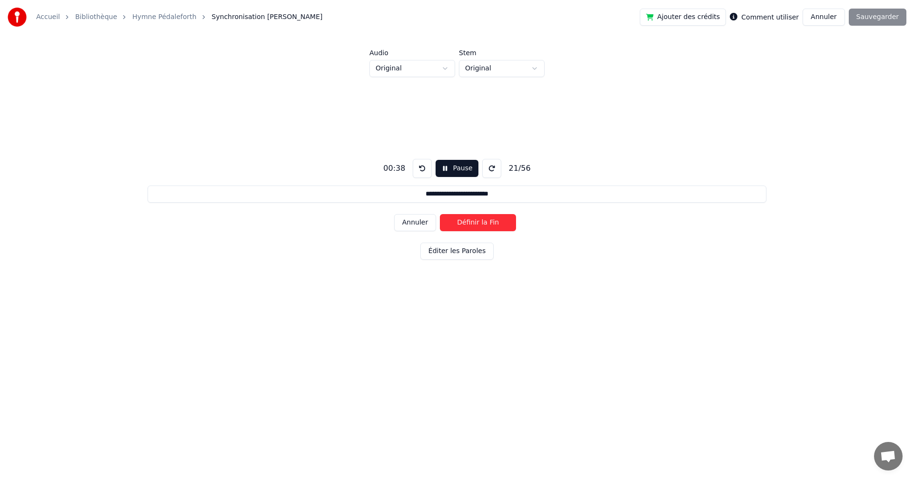
click at [483, 226] on button "Définir la Fin" at bounding box center [478, 222] width 76 height 17
click at [483, 227] on button "Définir le Début" at bounding box center [478, 222] width 76 height 17
click at [483, 227] on button "Définir la Fin" at bounding box center [478, 222] width 76 height 17
click at [483, 227] on button "Définir le Début" at bounding box center [478, 222] width 76 height 17
click at [483, 227] on button "Définir la Fin" at bounding box center [478, 222] width 76 height 17
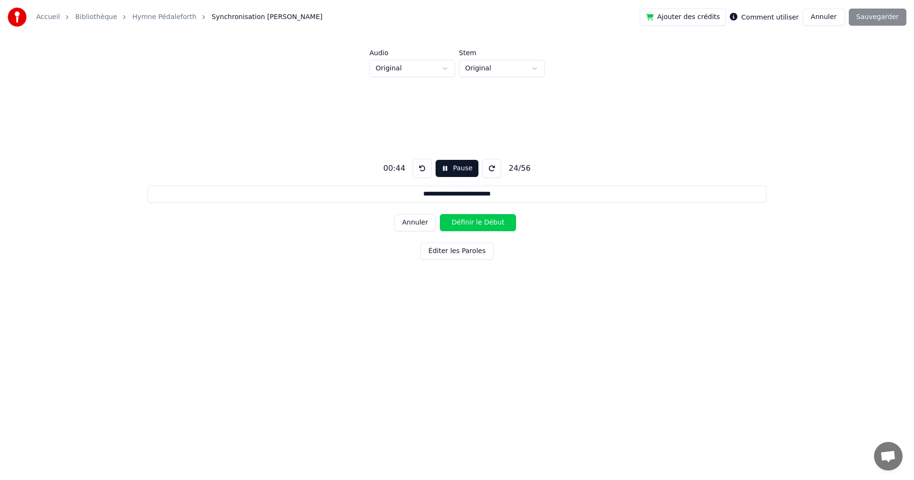
click at [483, 227] on button "Définir le Début" at bounding box center [478, 222] width 76 height 17
click at [483, 227] on button "Définir la Fin" at bounding box center [478, 222] width 76 height 17
type input "**********"
click at [454, 169] on button "Pause" at bounding box center [457, 168] width 42 height 17
click at [166, 21] on link "Hymne Pédaleforth" at bounding box center [164, 17] width 64 height 10
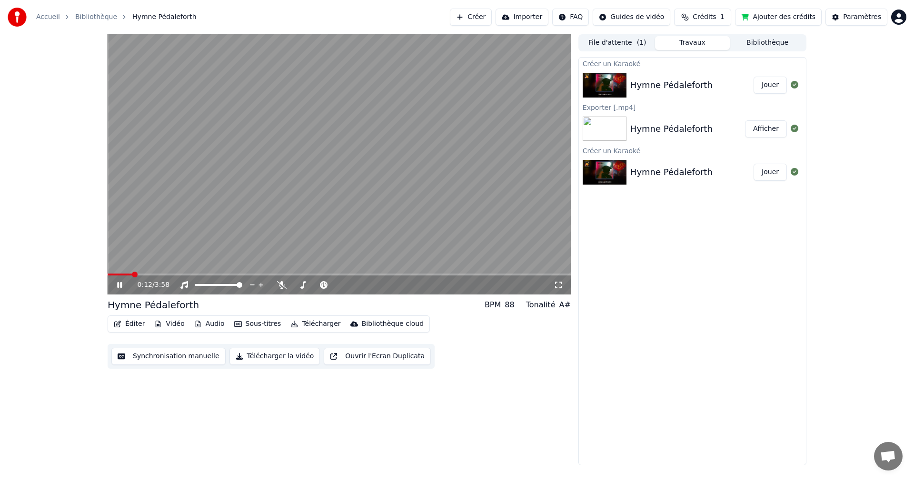
click at [302, 200] on video at bounding box center [339, 164] width 463 height 260
